Goal: Transaction & Acquisition: Register for event/course

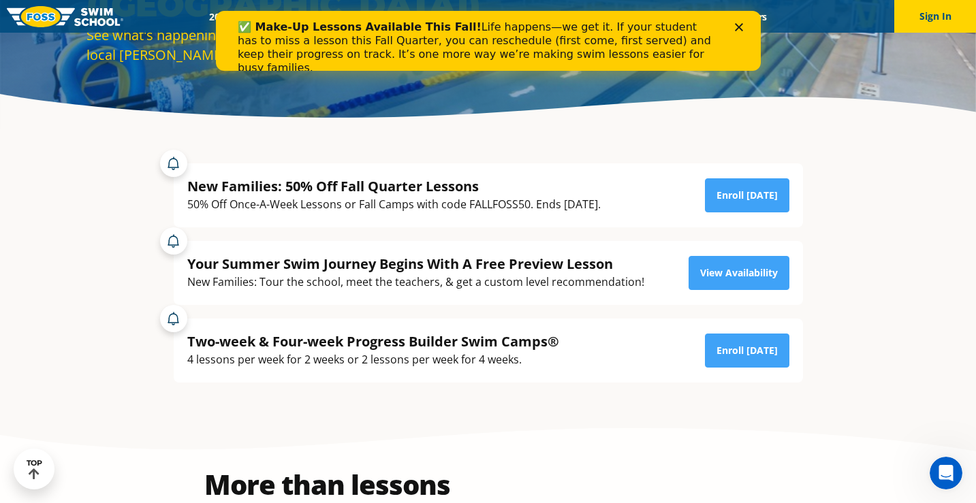
scroll to position [226, 0]
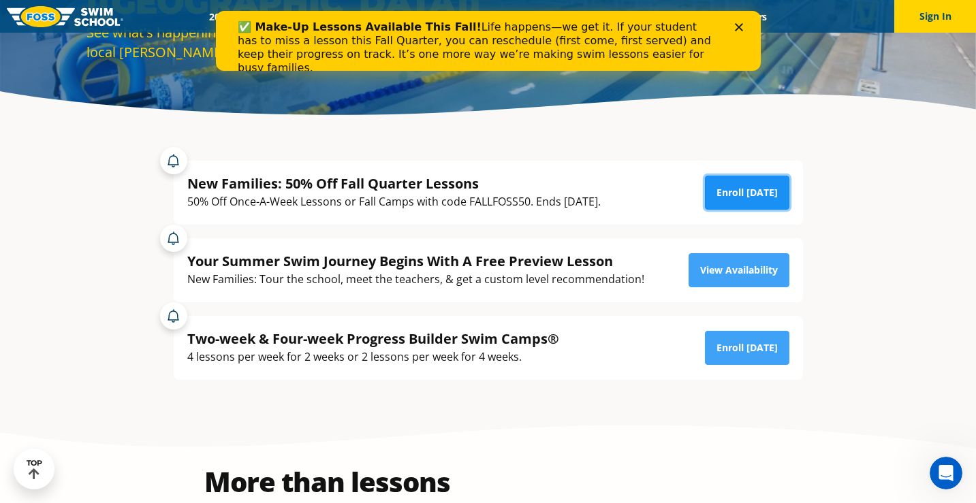
click at [763, 183] on link "Enroll [DATE]" at bounding box center [747, 193] width 84 height 34
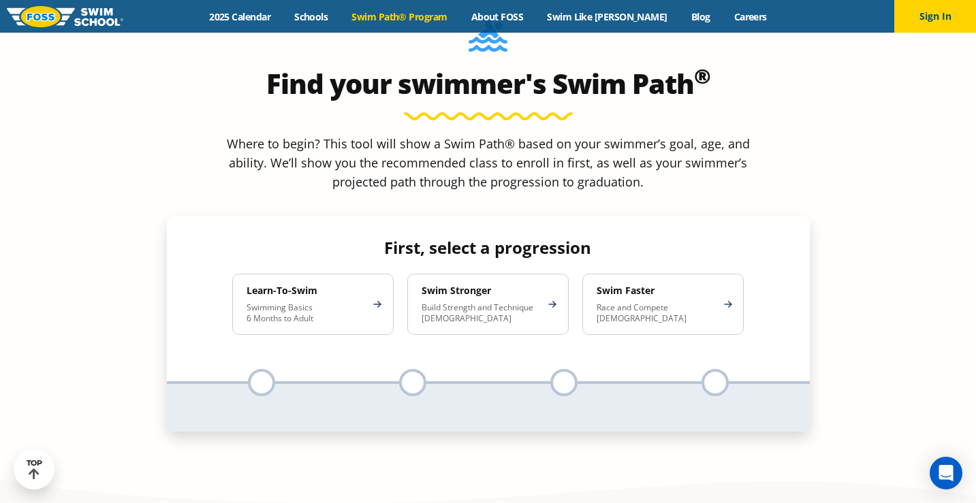
scroll to position [1257, 0]
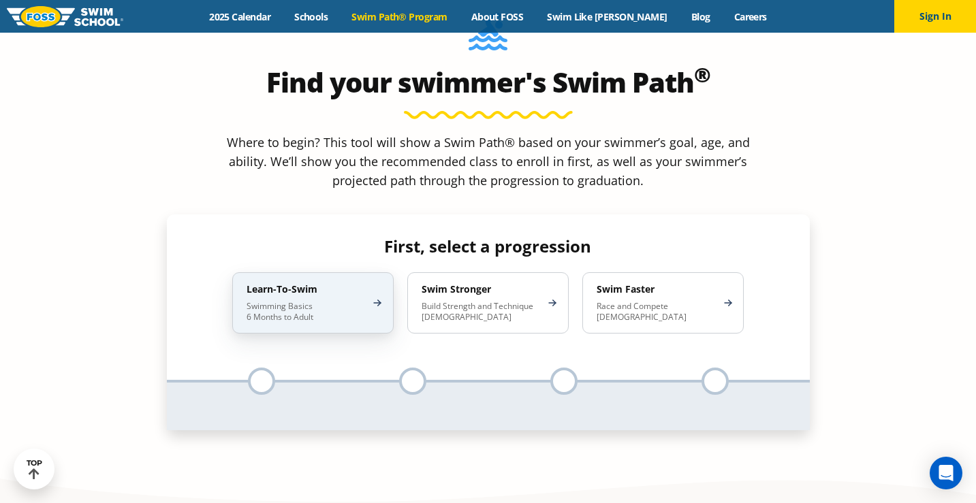
click at [293, 301] on p "Swimming Basics 6 Months to Adult" at bounding box center [305, 312] width 119 height 22
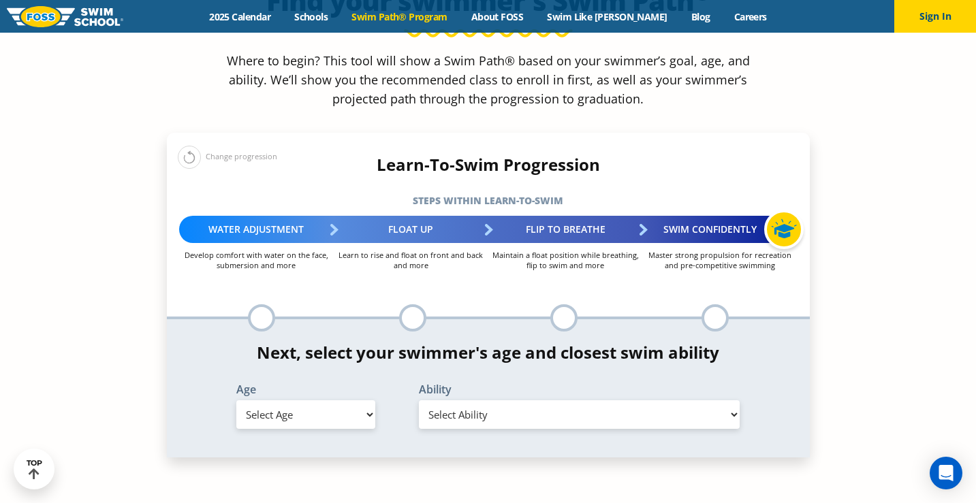
scroll to position [1343, 0]
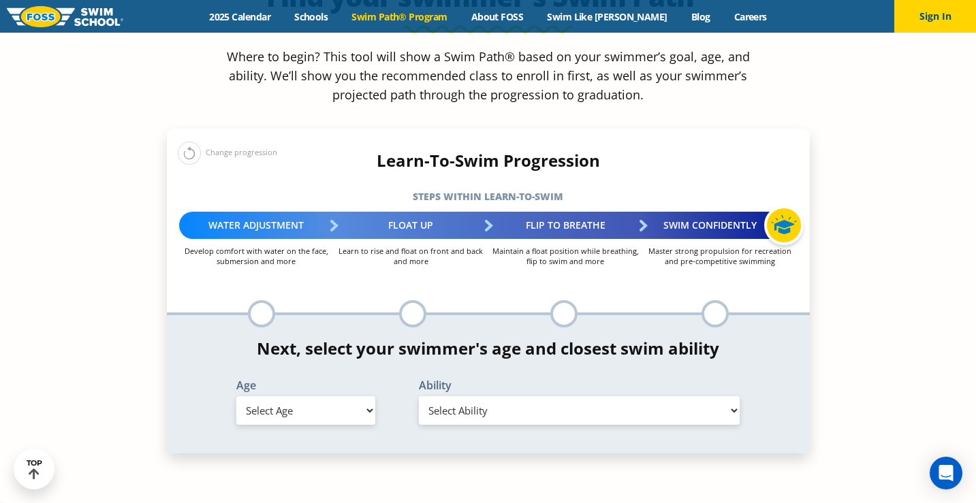
click at [261, 300] on div at bounding box center [261, 313] width 27 height 27
click at [257, 300] on div at bounding box center [261, 313] width 27 height 27
click at [326, 396] on select "Select Age 6 months - 1 year 1 year 2 years 3 years 4 years 5 years 6 years 7 y…" at bounding box center [305, 410] width 139 height 29
select select "2-years"
click at [464, 396] on select "Select Ability First in-water experience Comfortable with water poured over the…" at bounding box center [579, 410] width 321 height 29
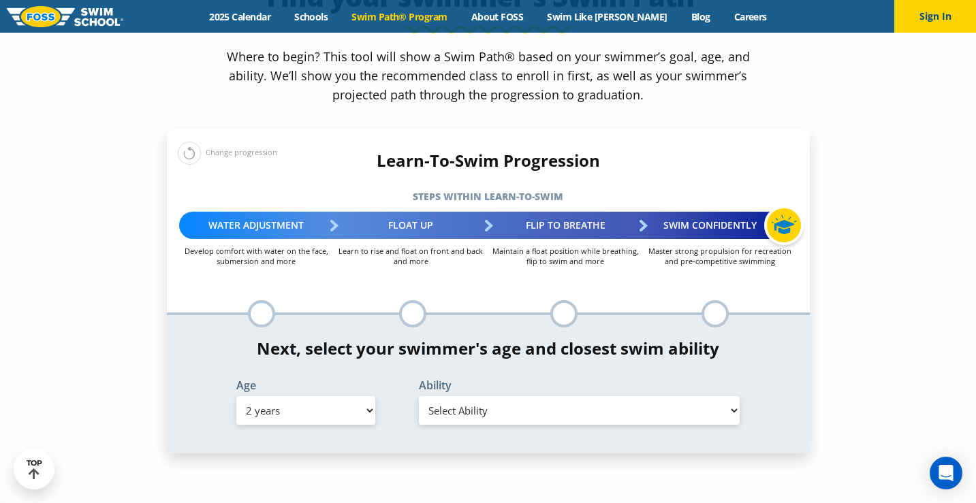
select select "2-years-comfortable-with-water-poured-over-their-head-but-not-eyes-and-ears"
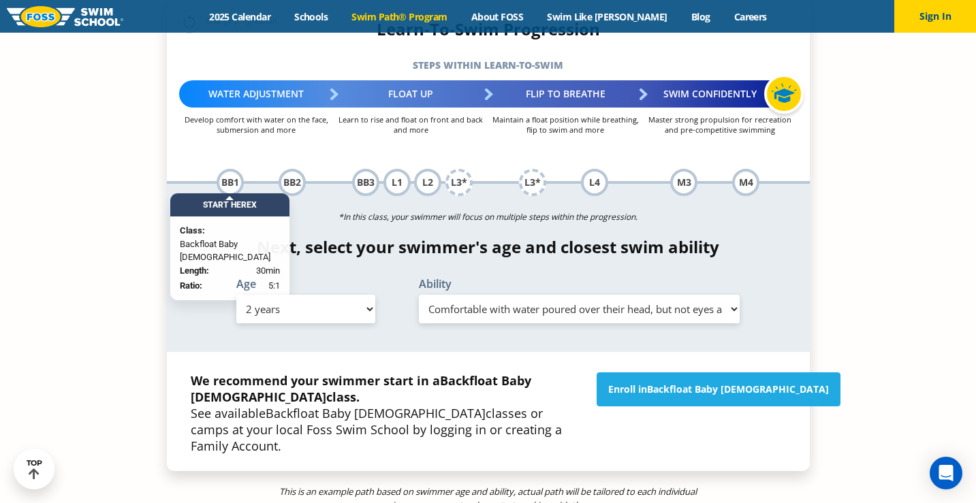
scroll to position [1479, 0]
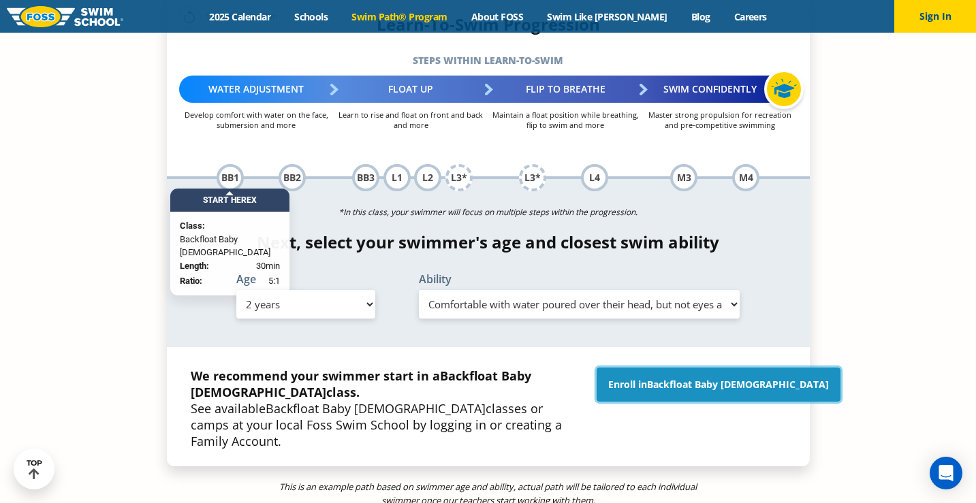
click at [661, 368] on link "Enroll in Backfloat Baby 1" at bounding box center [718, 385] width 244 height 34
